Goal: Task Accomplishment & Management: Complete application form

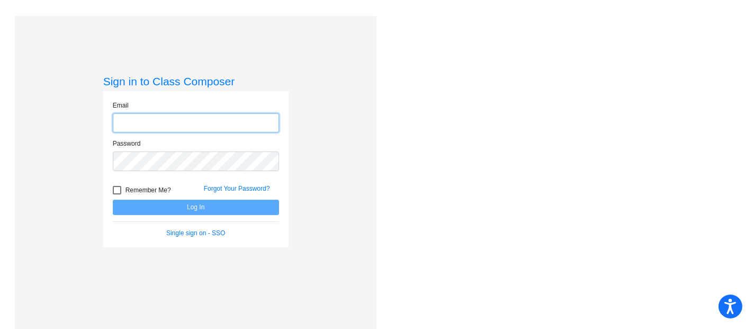
type input "[EMAIL_ADDRESS][DOMAIN_NAME]"
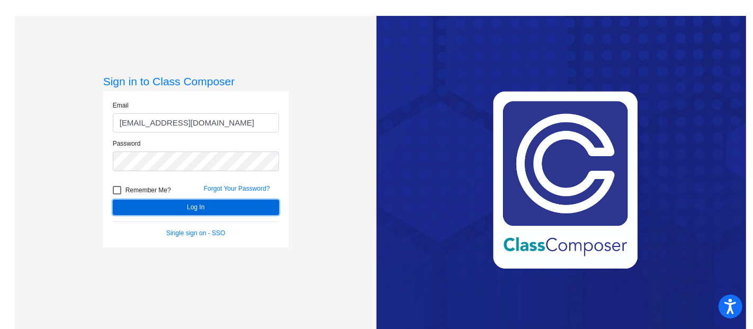
click at [199, 211] on button "Log In" at bounding box center [196, 207] width 166 height 15
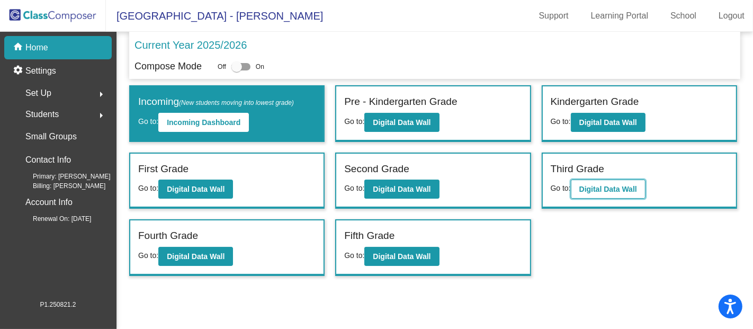
click at [632, 190] on b "Digital Data Wall" at bounding box center [608, 189] width 58 height 8
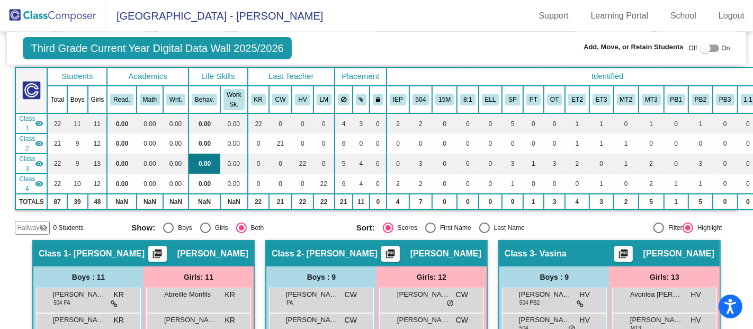
scroll to position [57, 0]
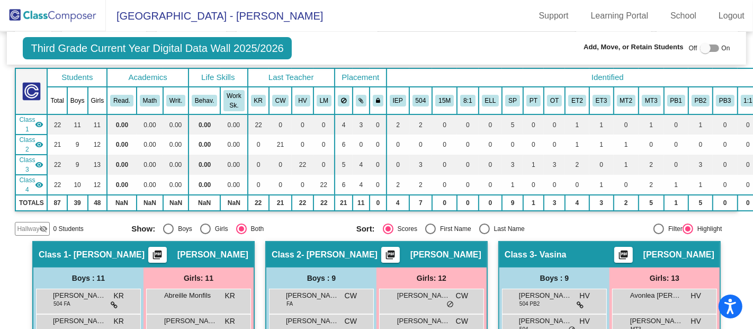
click at [700, 51] on div at bounding box center [705, 48] width 11 height 11
checkbox input "true"
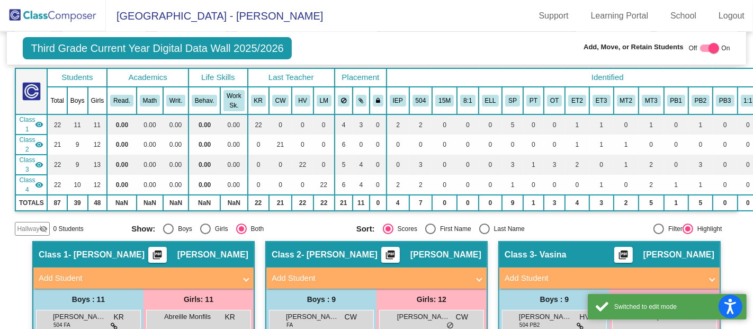
click at [377, 277] on mat-panel-title "Add Student" at bounding box center [370, 278] width 197 height 12
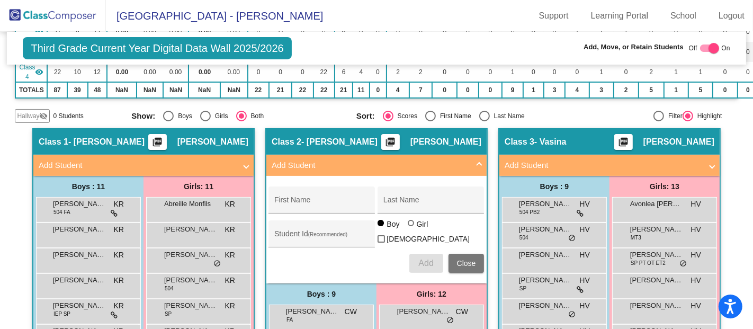
scroll to position [170, 0]
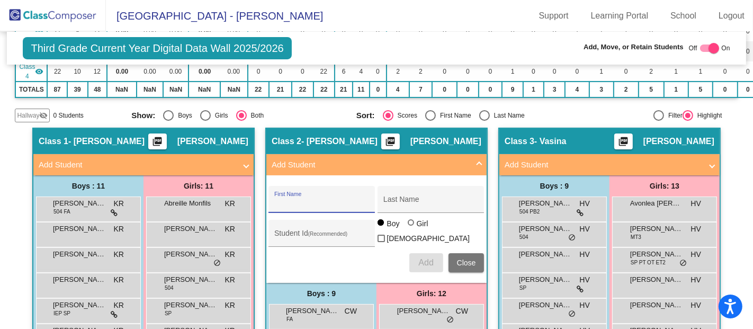
click at [328, 203] on input "First Name" at bounding box center [321, 203] width 95 height 8
type input "Anastaisa"
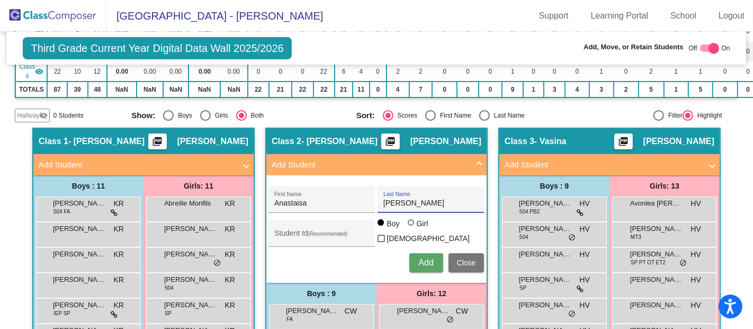
type input "[PERSON_NAME]"
click at [410, 226] on div at bounding box center [411, 222] width 6 height 6
click at [411, 228] on input "Girl" at bounding box center [411, 228] width 1 height 1
radio input "true"
click at [427, 262] on button "Add" at bounding box center [426, 262] width 34 height 19
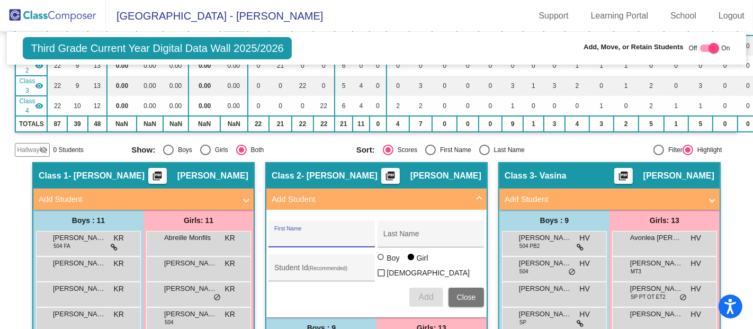
scroll to position [136, 0]
